Goal: Browse casually

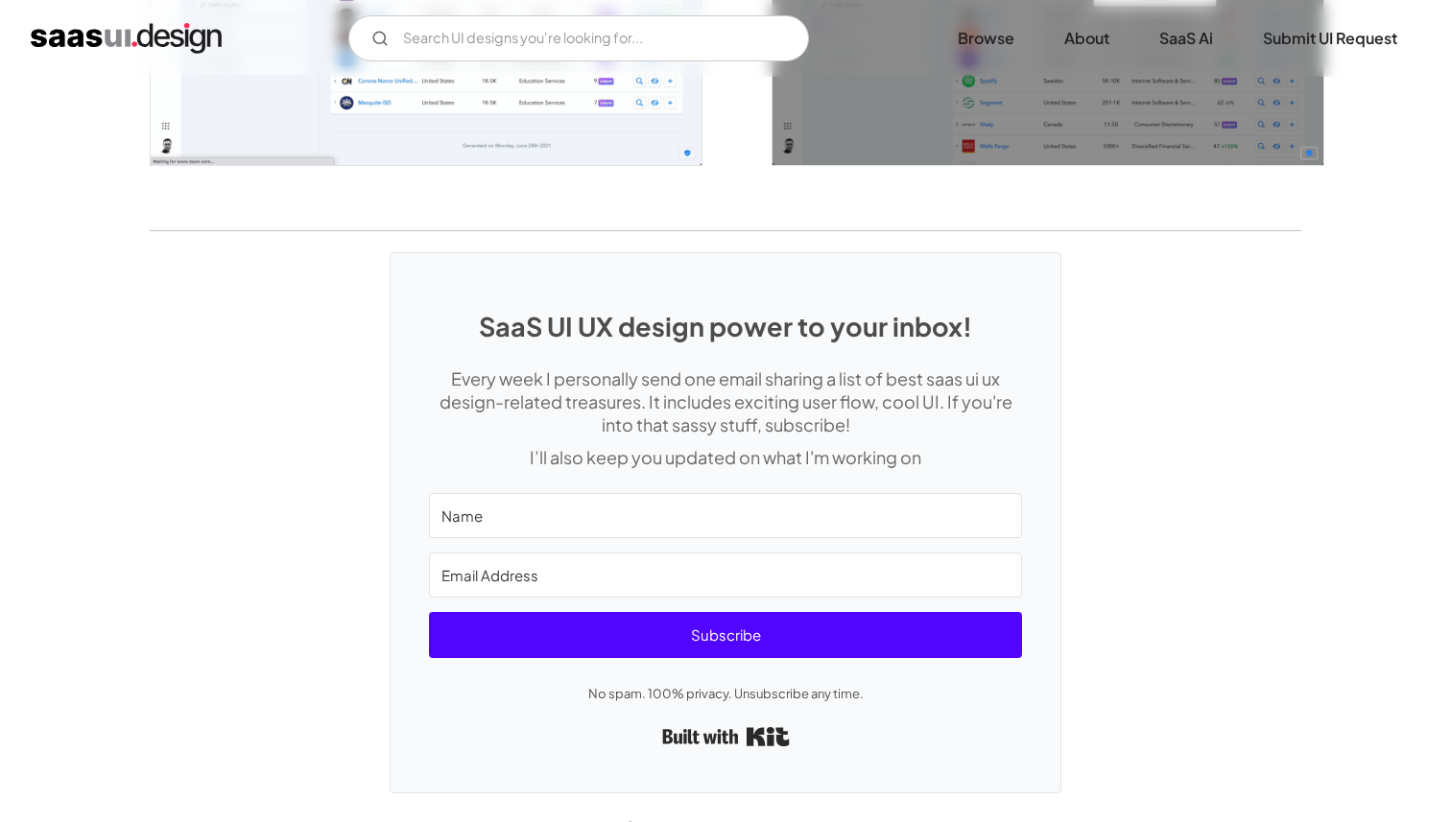
scroll to position [3674, 0]
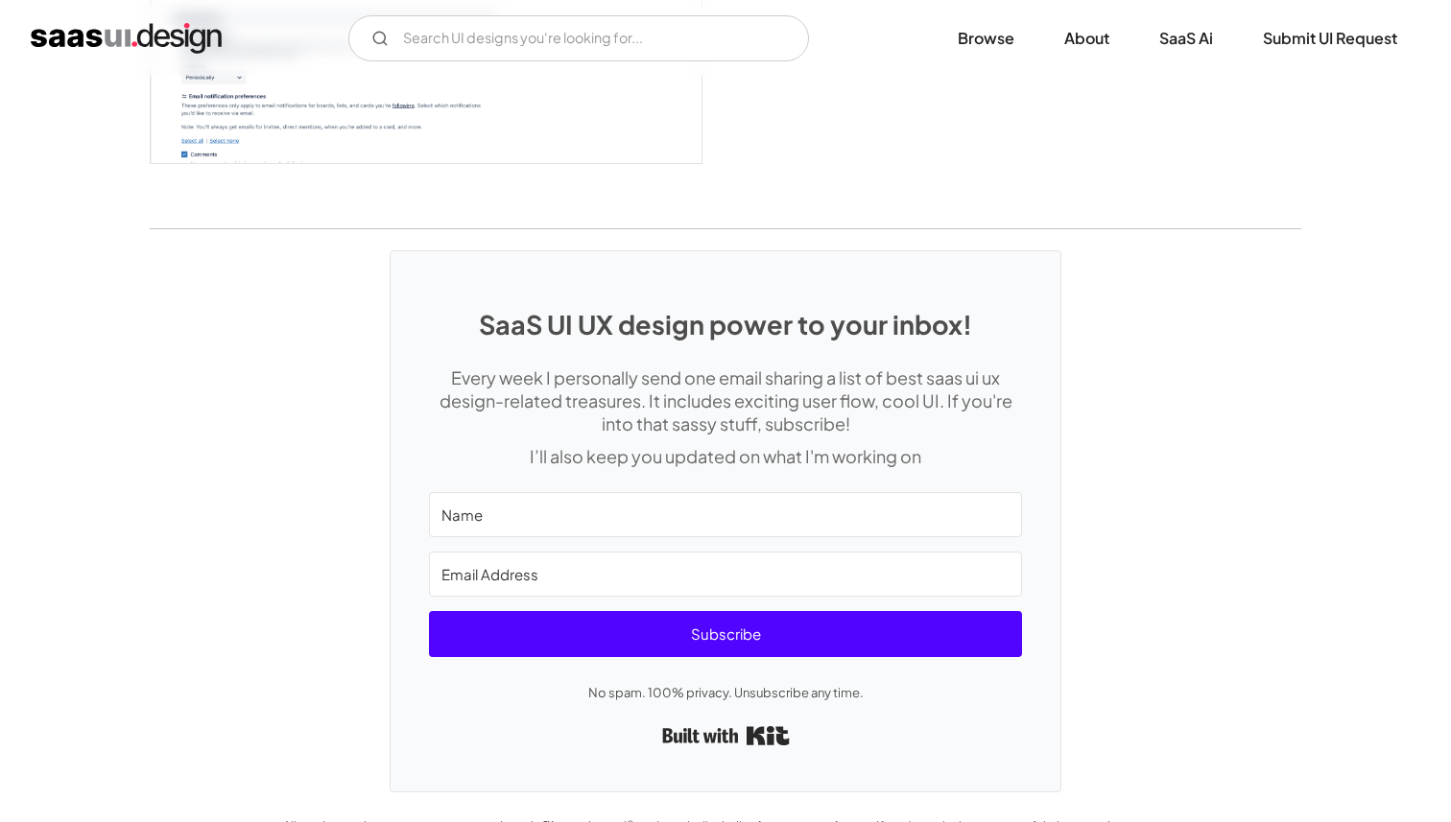
scroll to position [5297, 0]
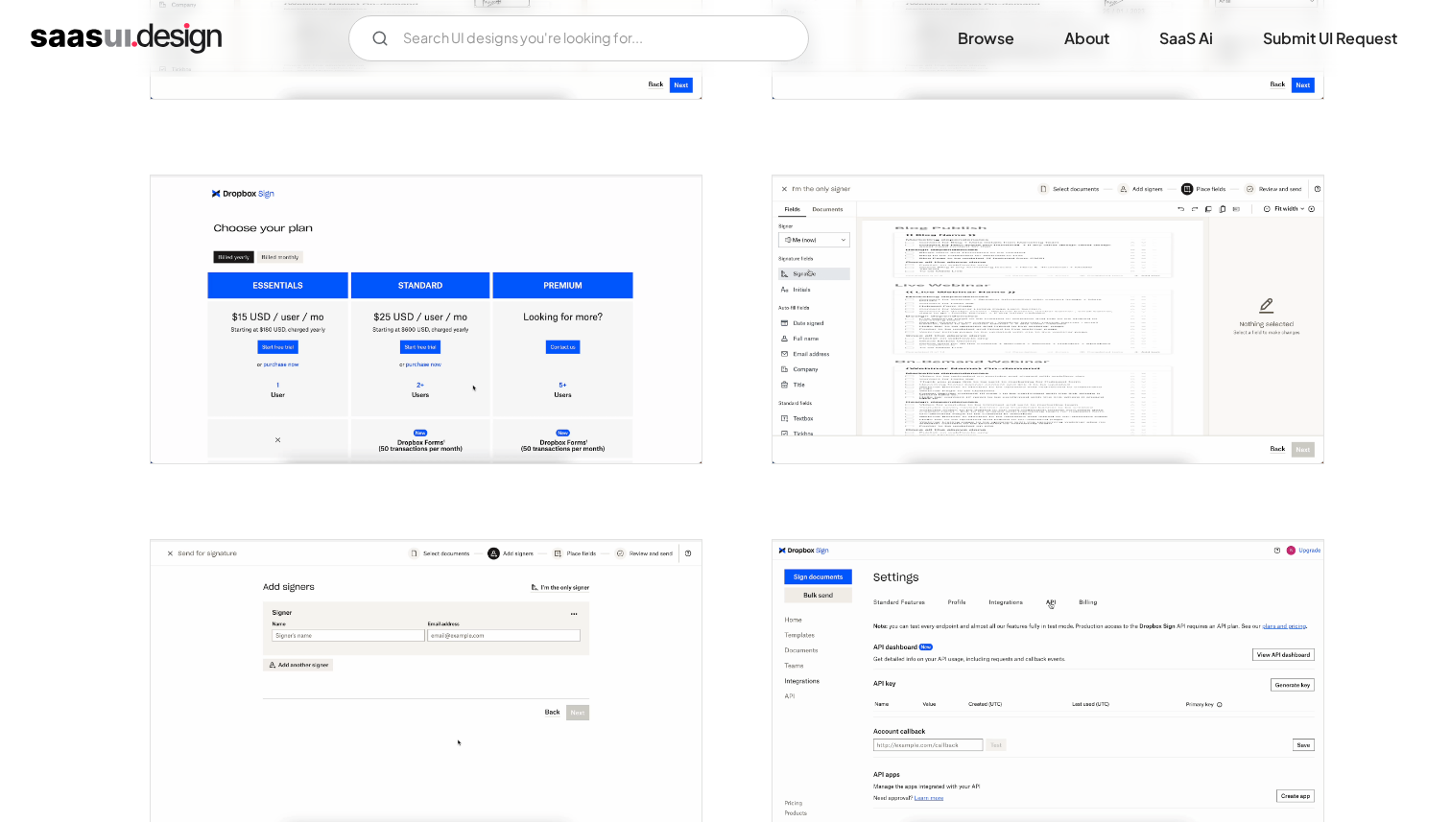
scroll to position [1807, 0]
